Goal: Navigation & Orientation: Find specific page/section

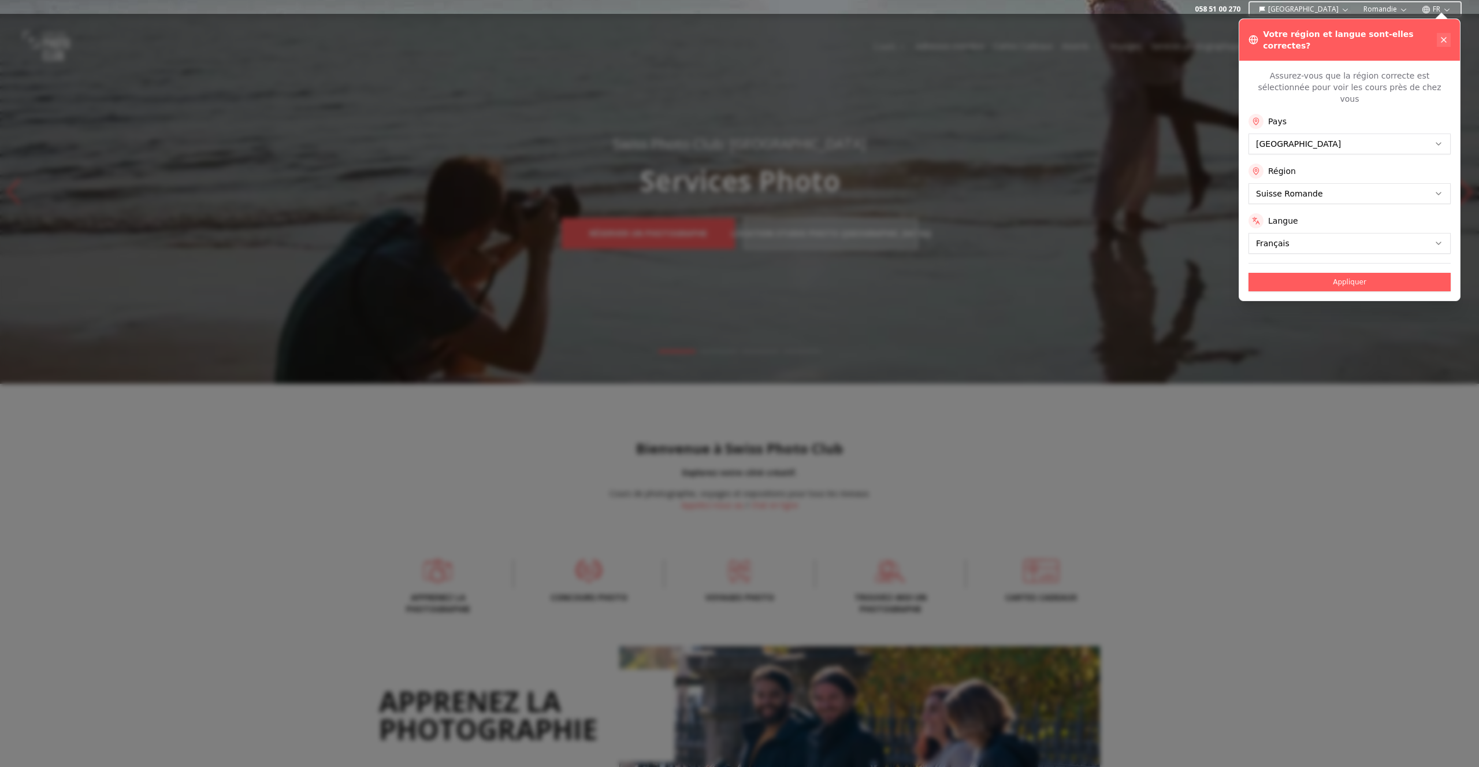
click at [1442, 35] on icon at bounding box center [1443, 39] width 9 height 9
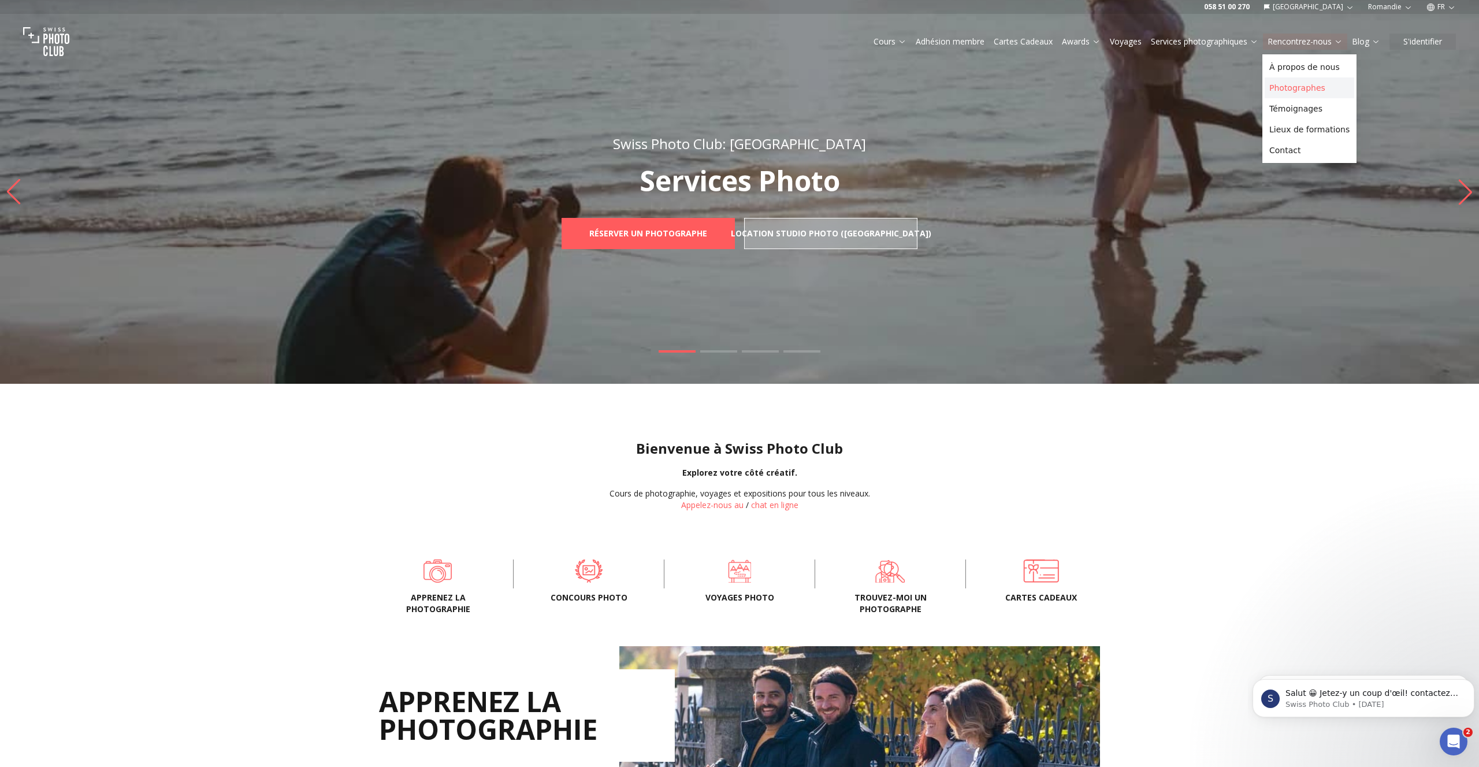
click at [1292, 87] on link "Photographes" at bounding box center [1309, 87] width 90 height 21
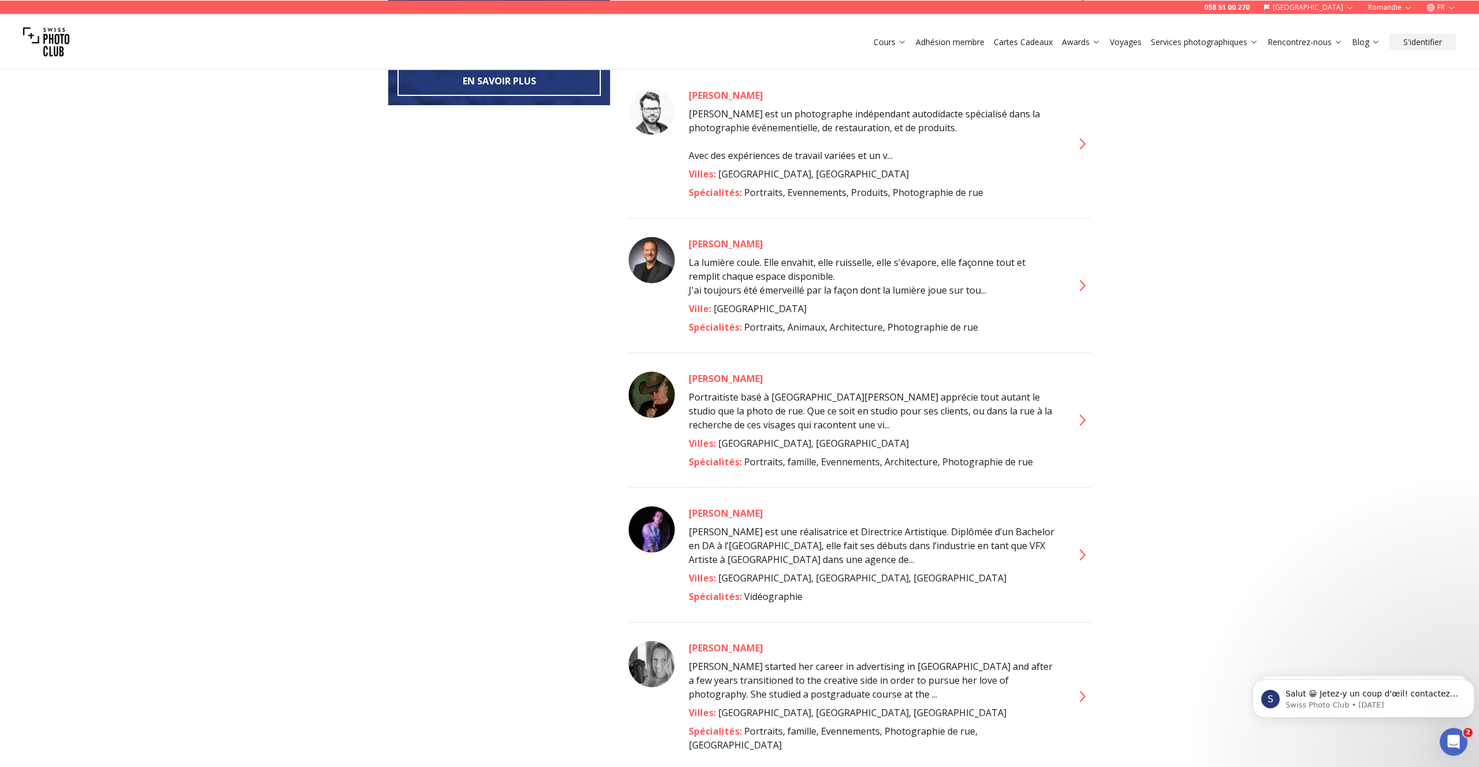
scroll to position [648, 0]
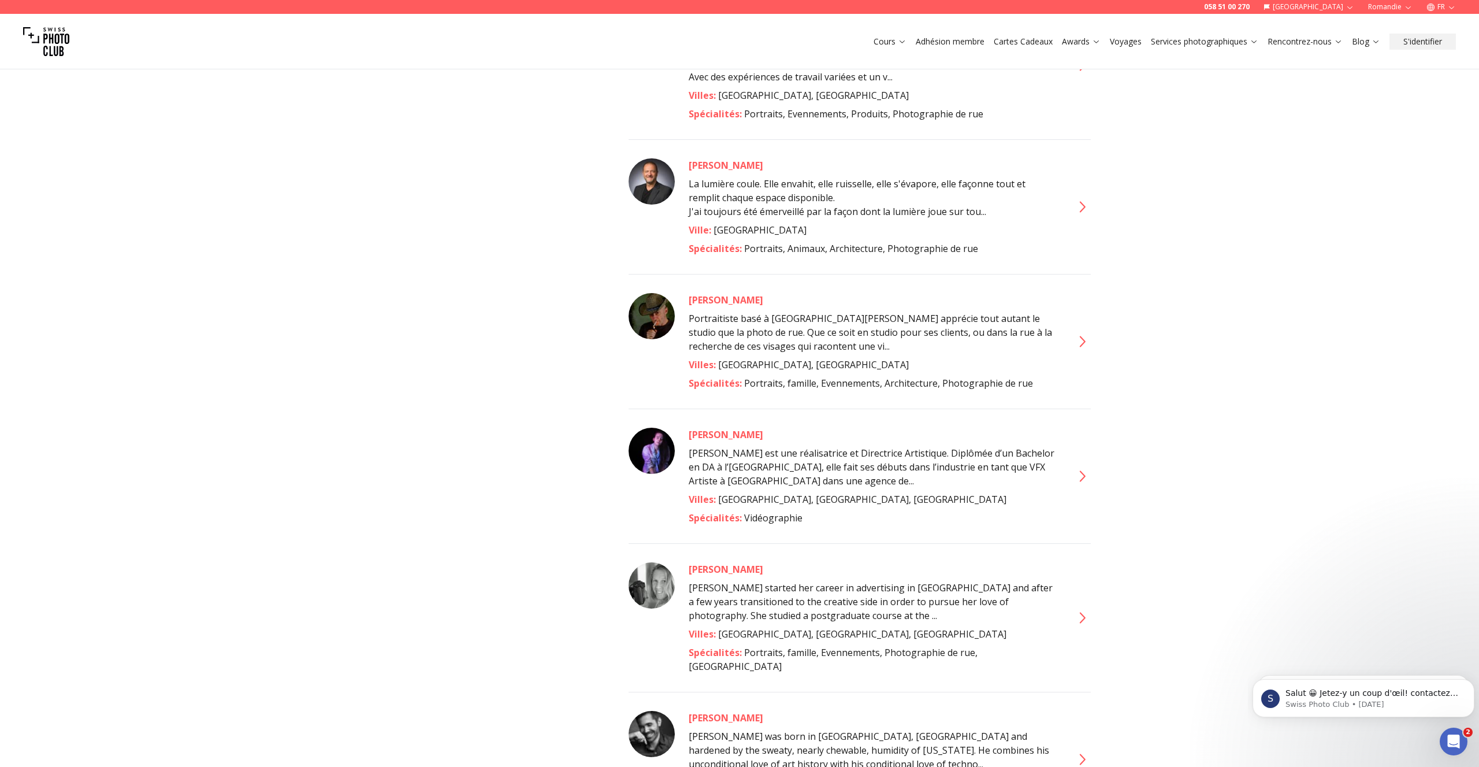
click at [1085, 467] on icon at bounding box center [1081, 476] width 18 height 18
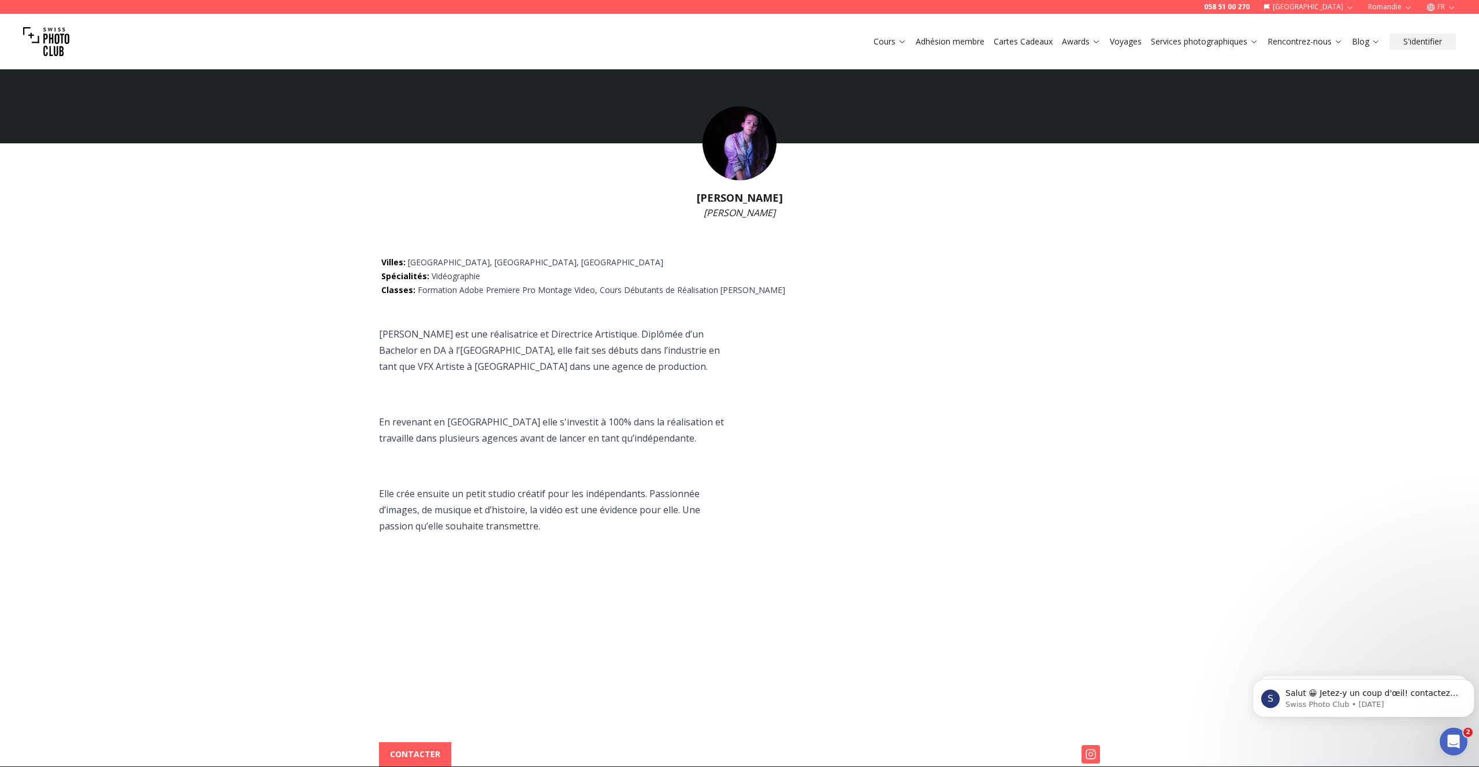
click at [441, 386] on p at bounding box center [557, 394] width 356 height 16
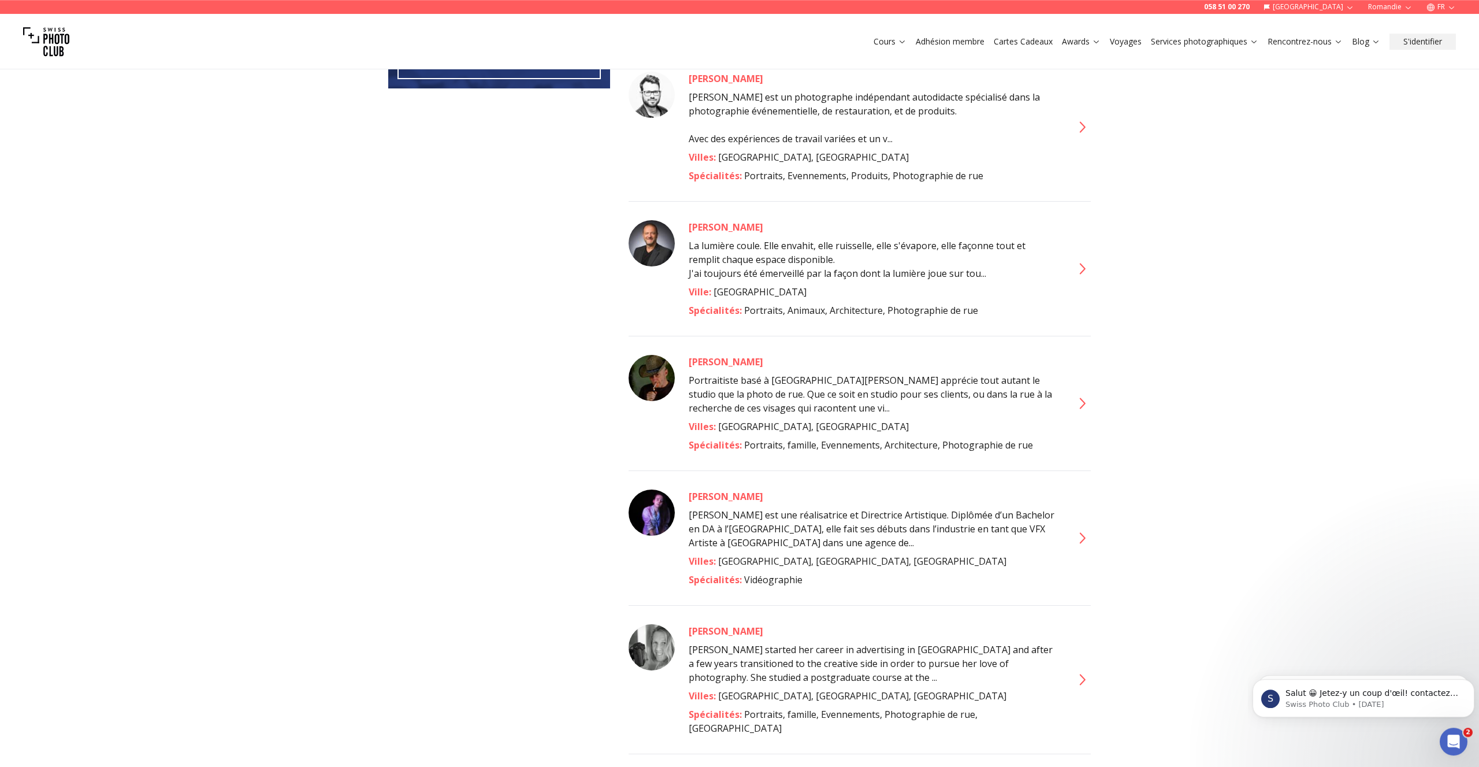
scroll to position [707, 0]
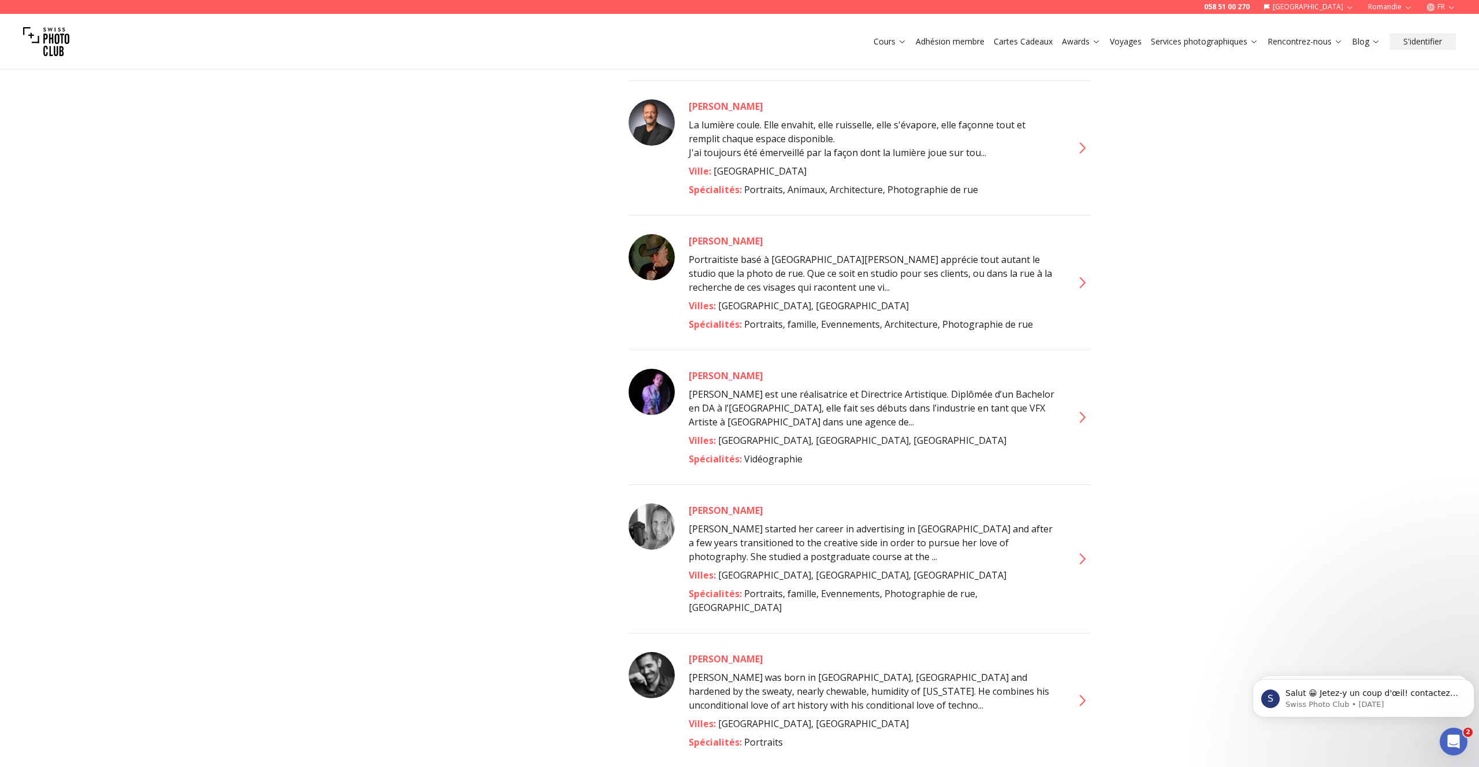
click at [1078, 408] on icon at bounding box center [1081, 417] width 18 height 18
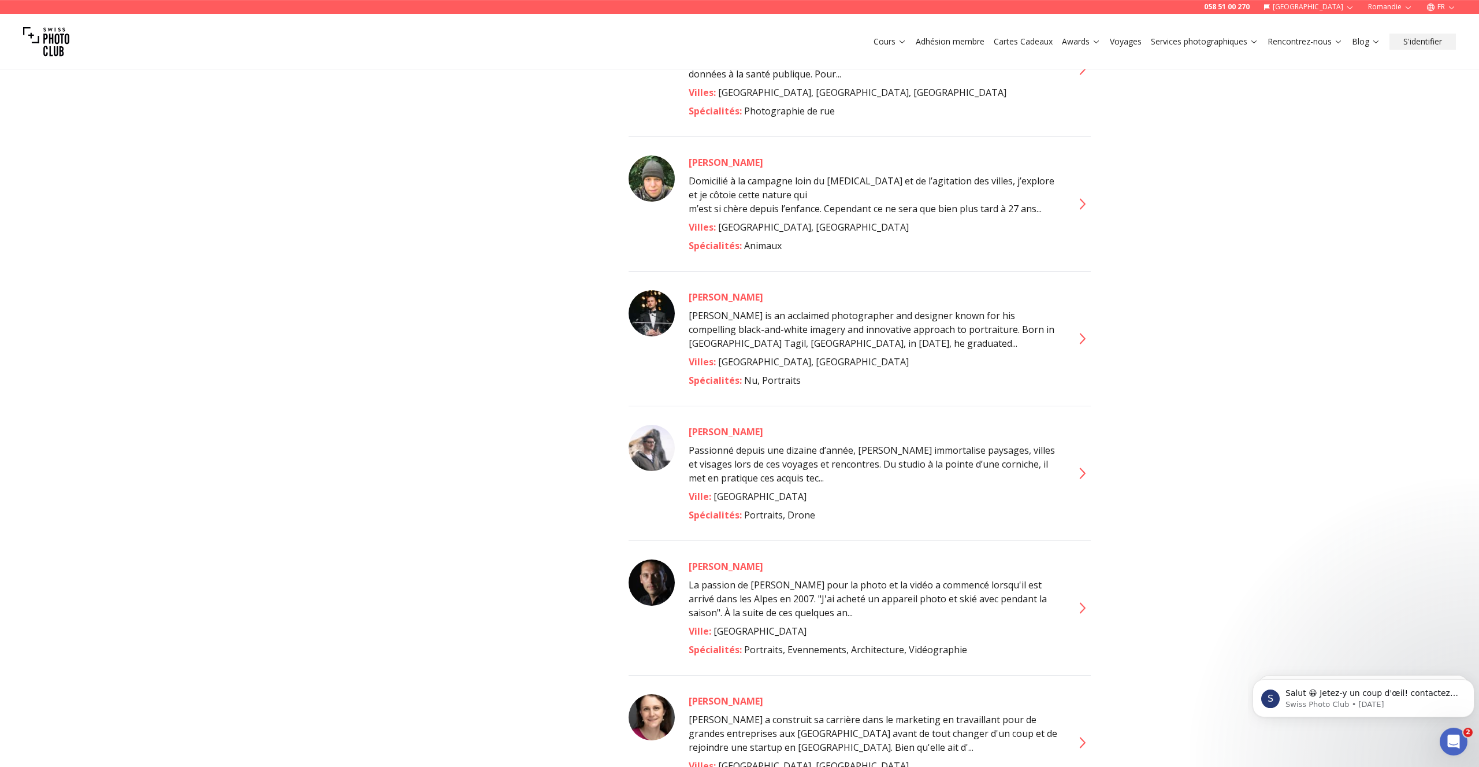
scroll to position [2189, 0]
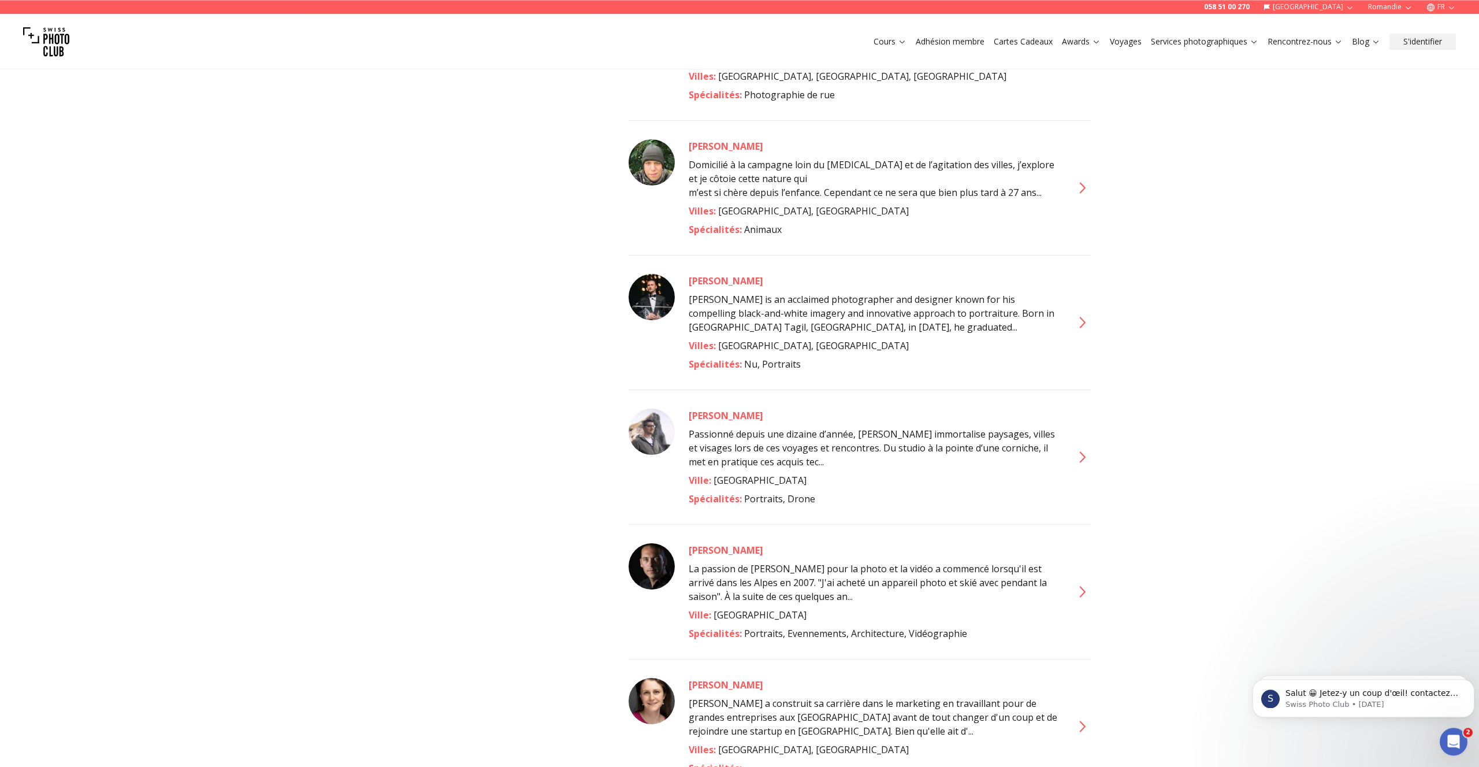
click at [1081, 582] on icon at bounding box center [1081, 591] width 18 height 18
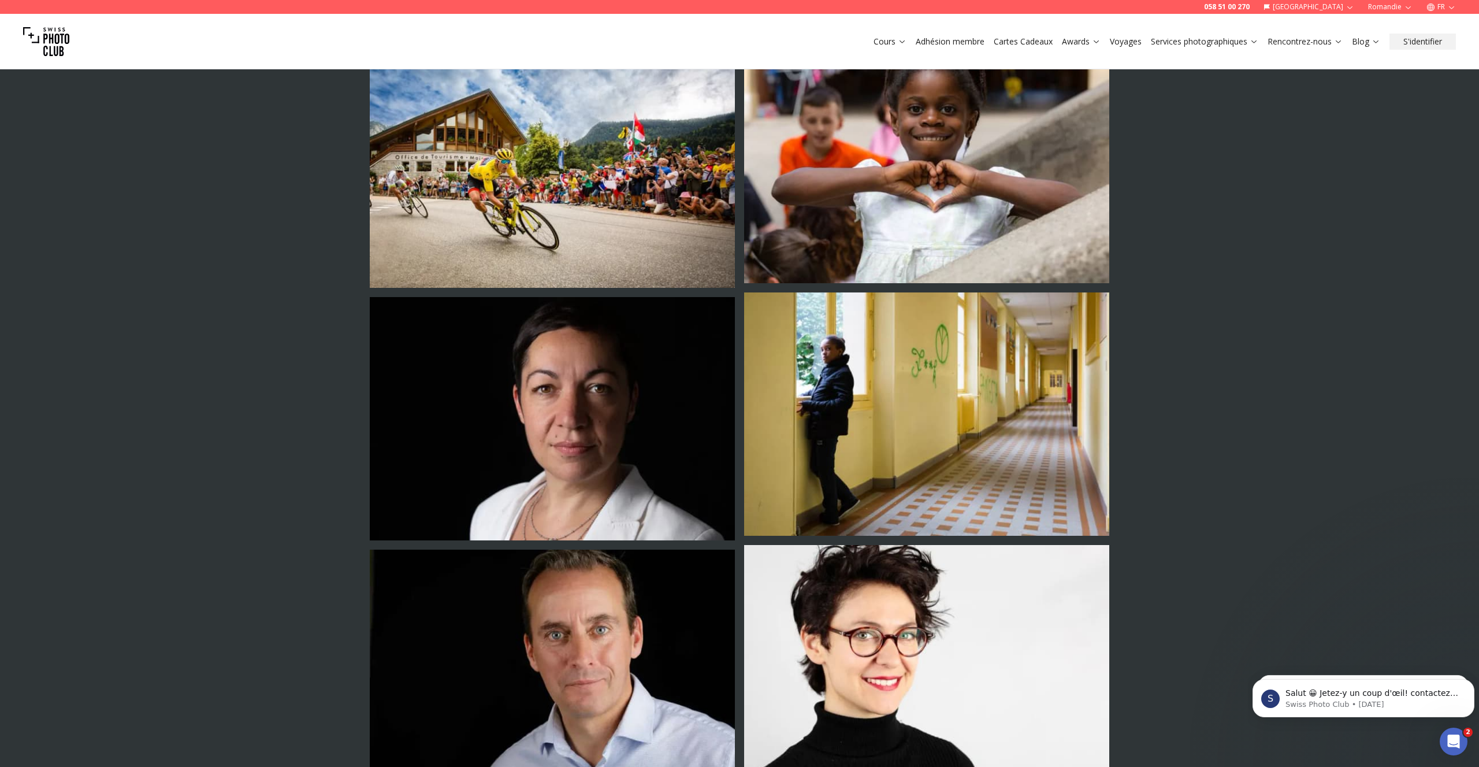
scroll to position [2651, 0]
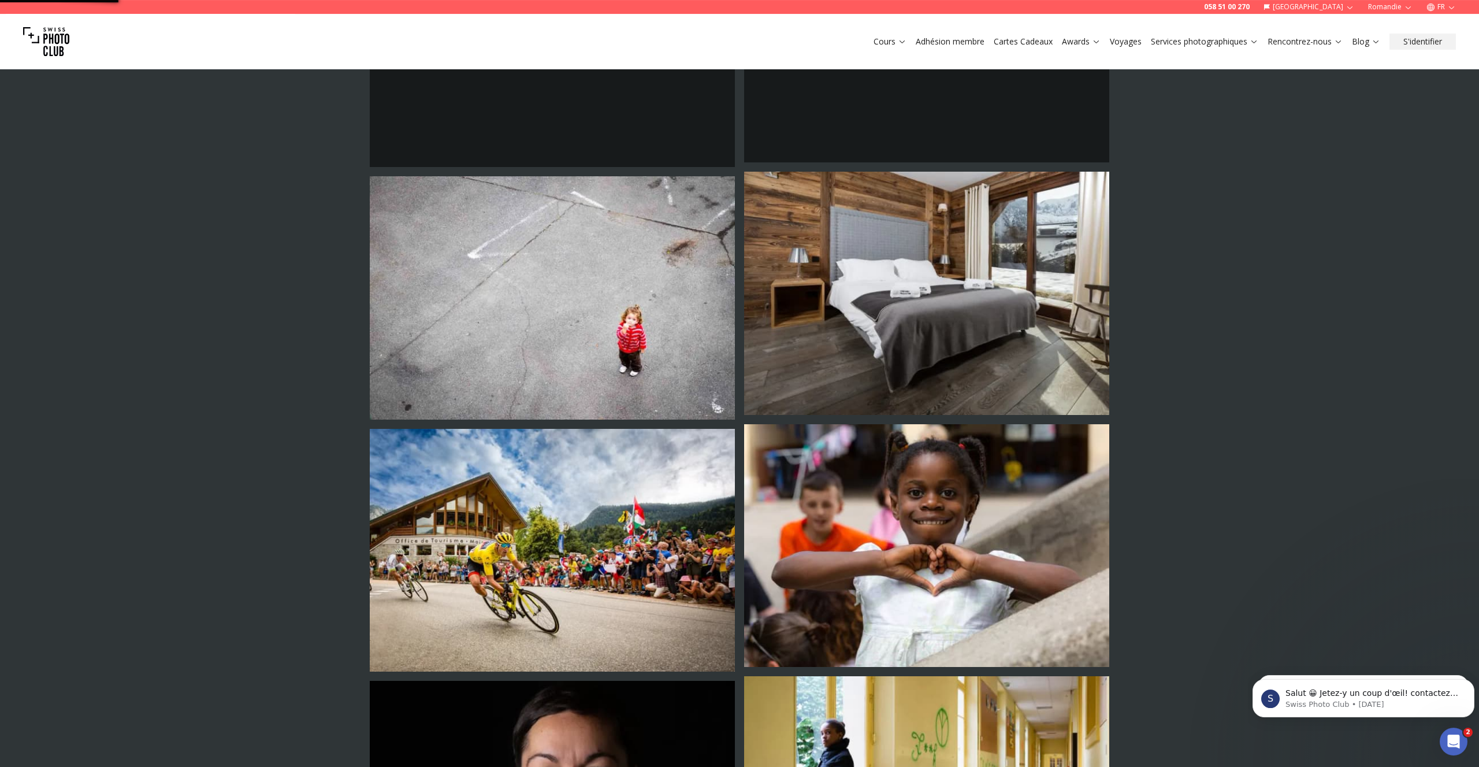
scroll to position [2190, 0]
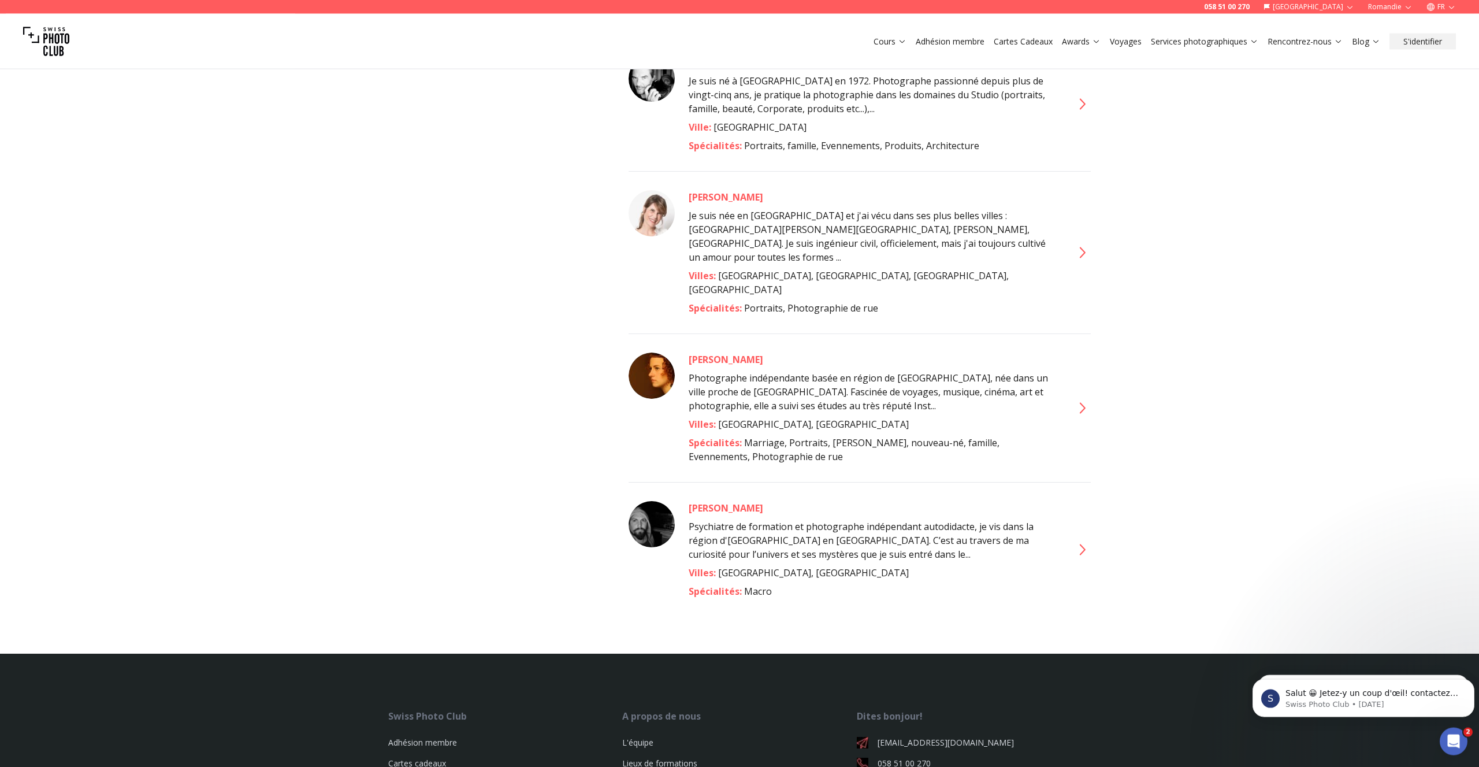
scroll to position [3953, 0]
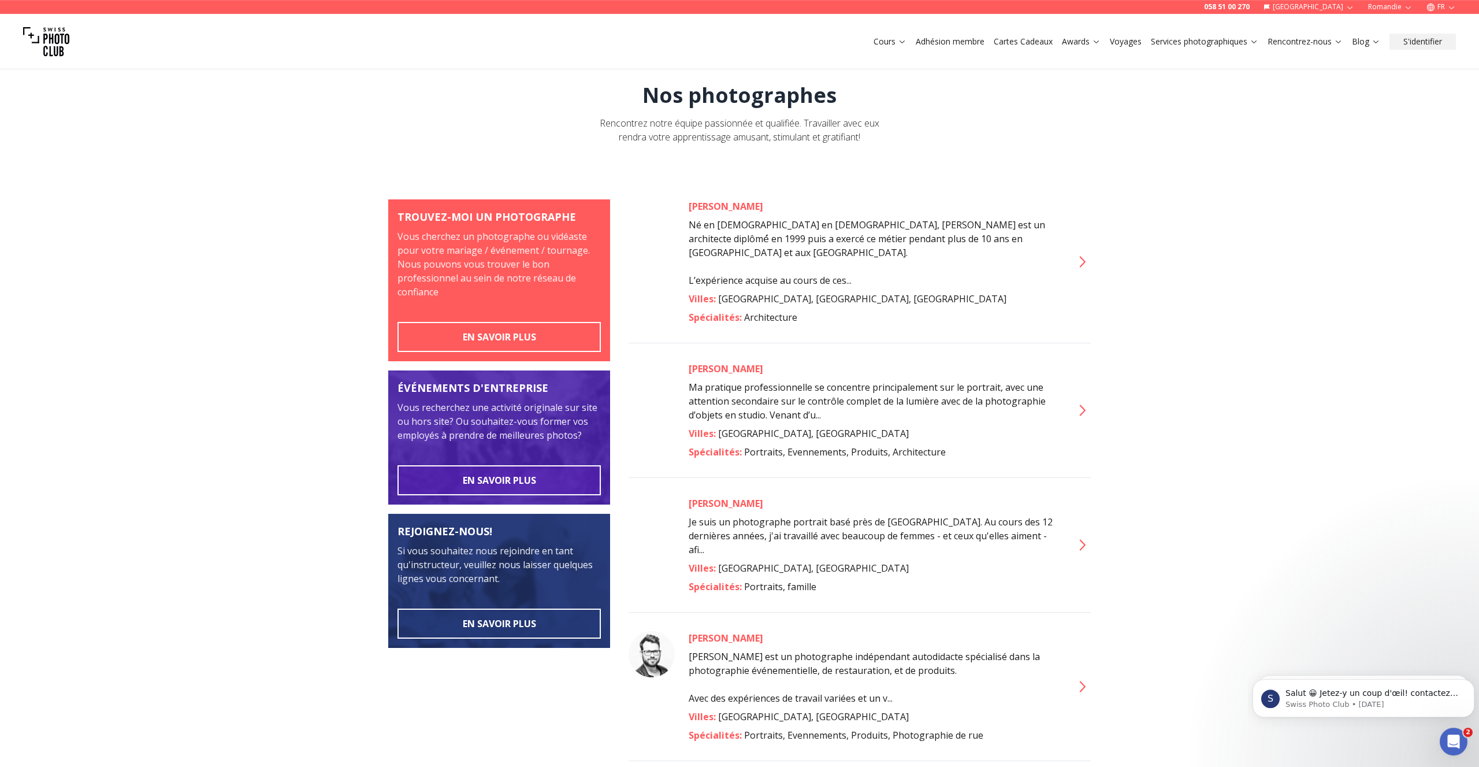
scroll to position [0, 0]
